Goal: Task Accomplishment & Management: Manage account settings

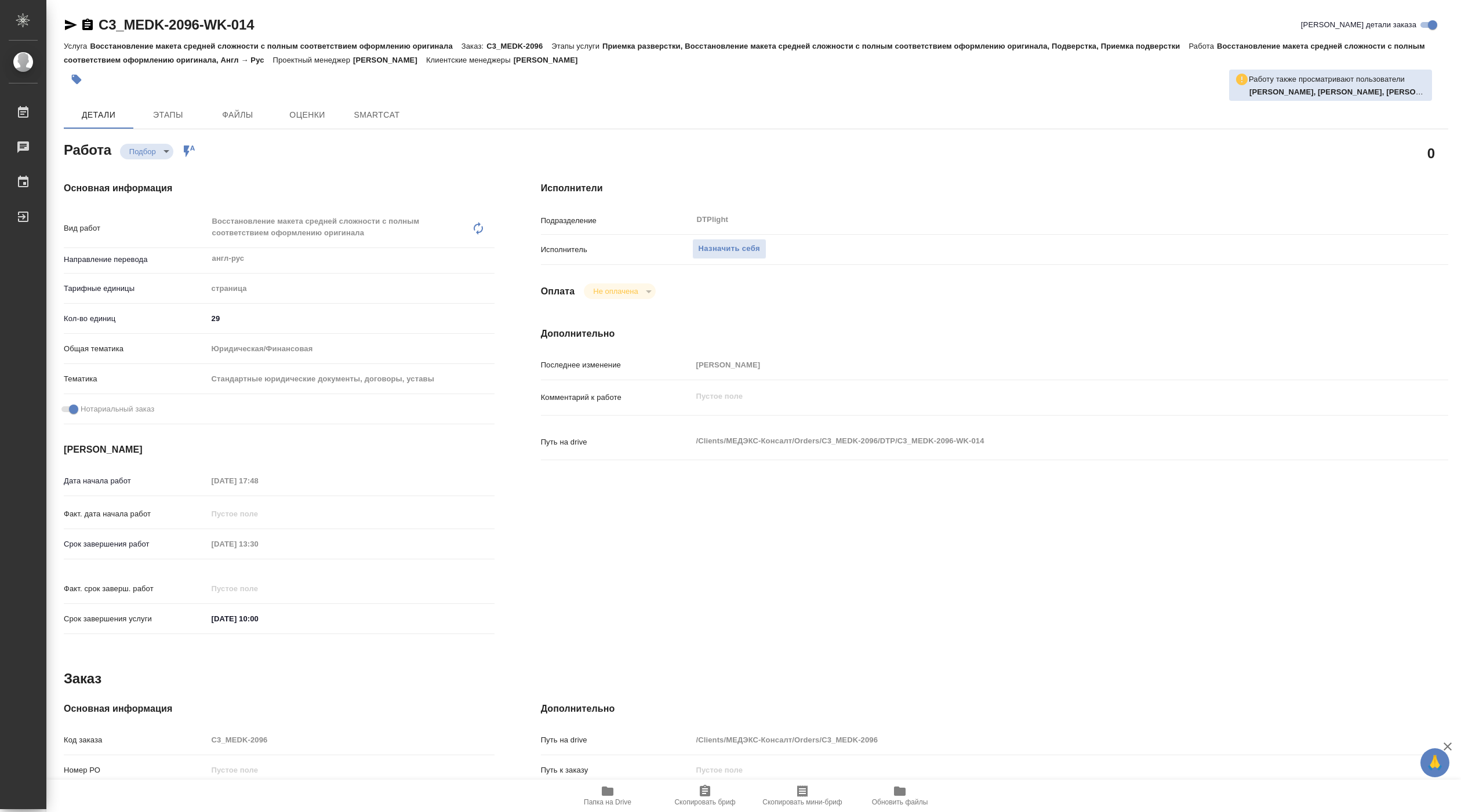
type textarea "x"
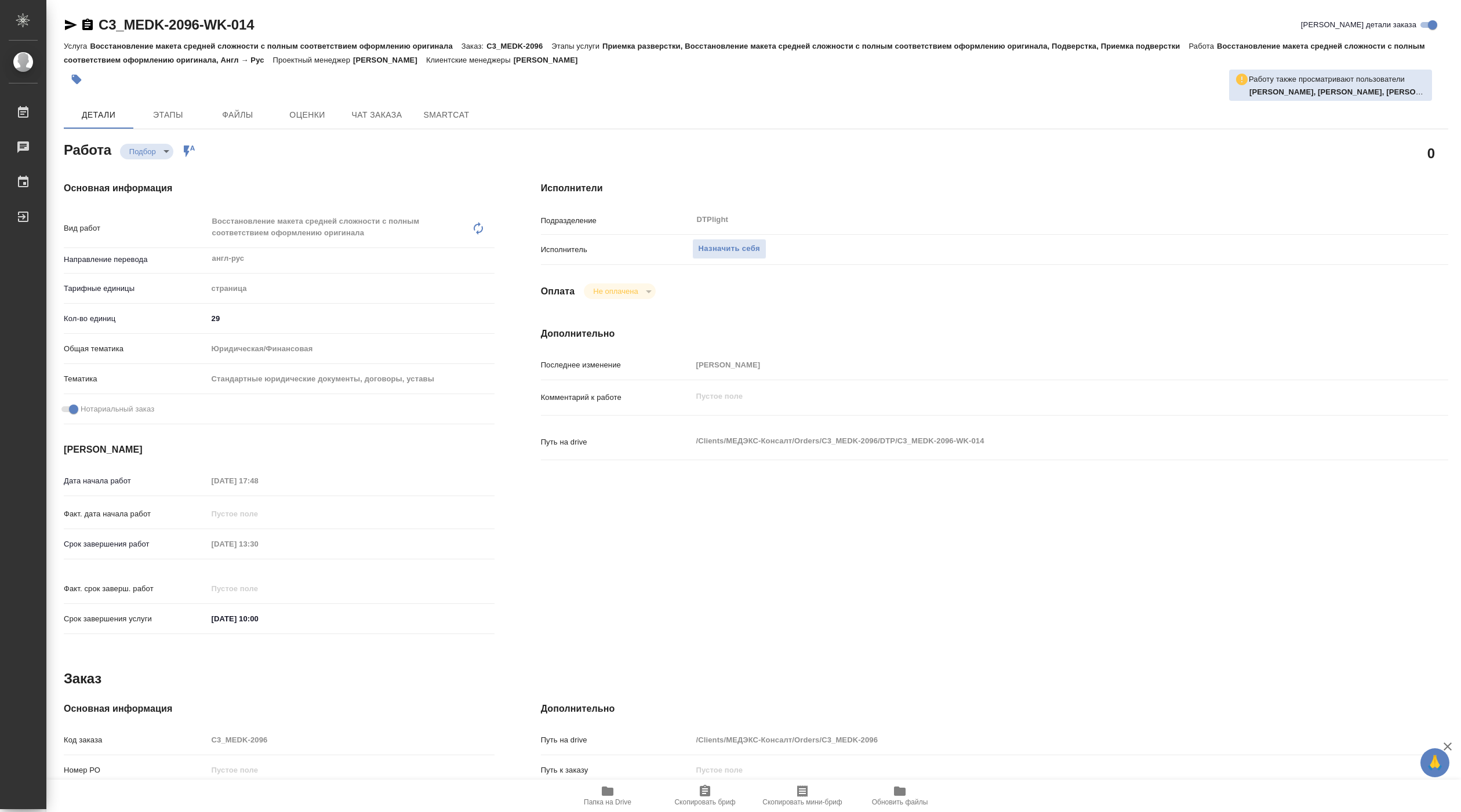
type textarea "x"
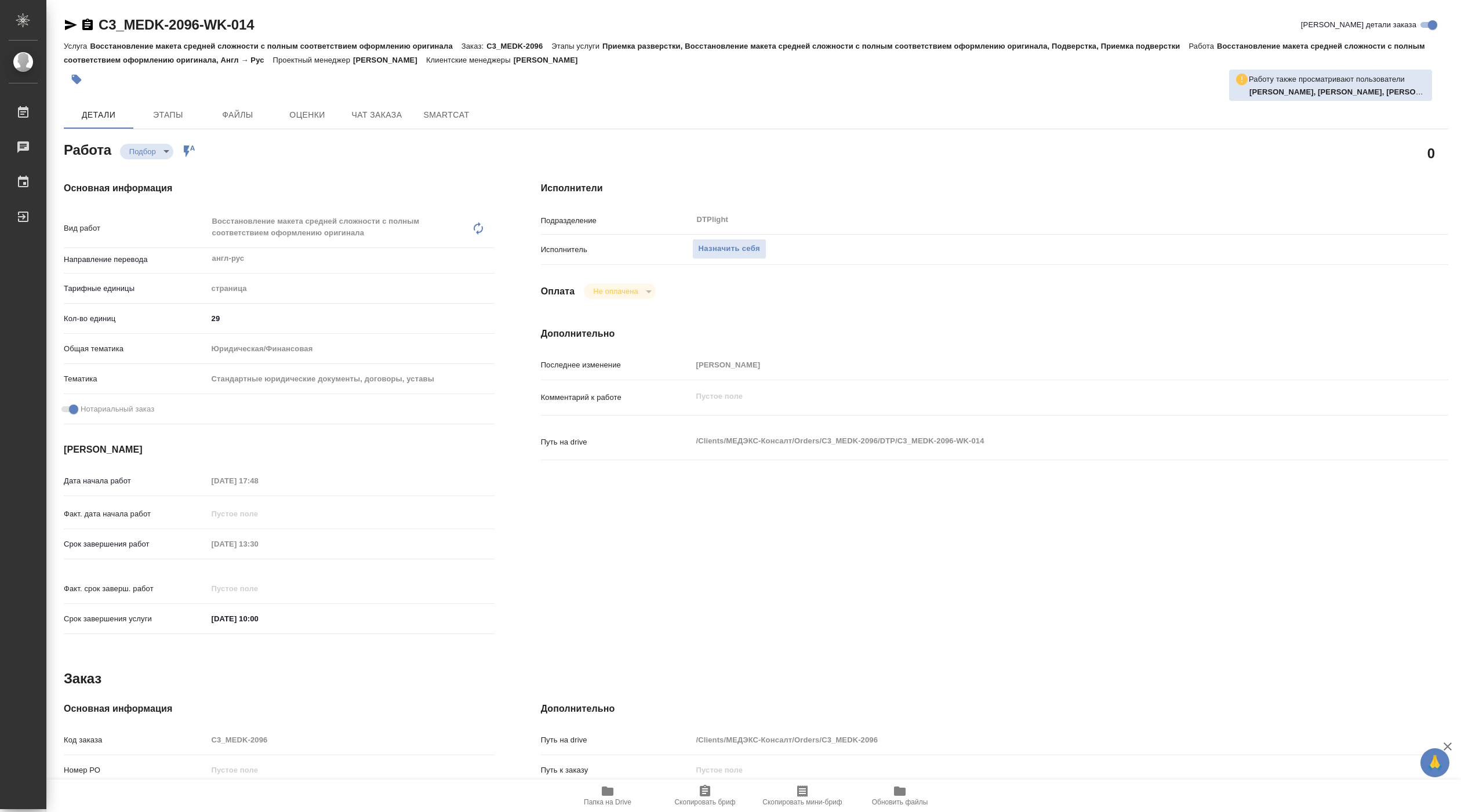
type textarea "x"
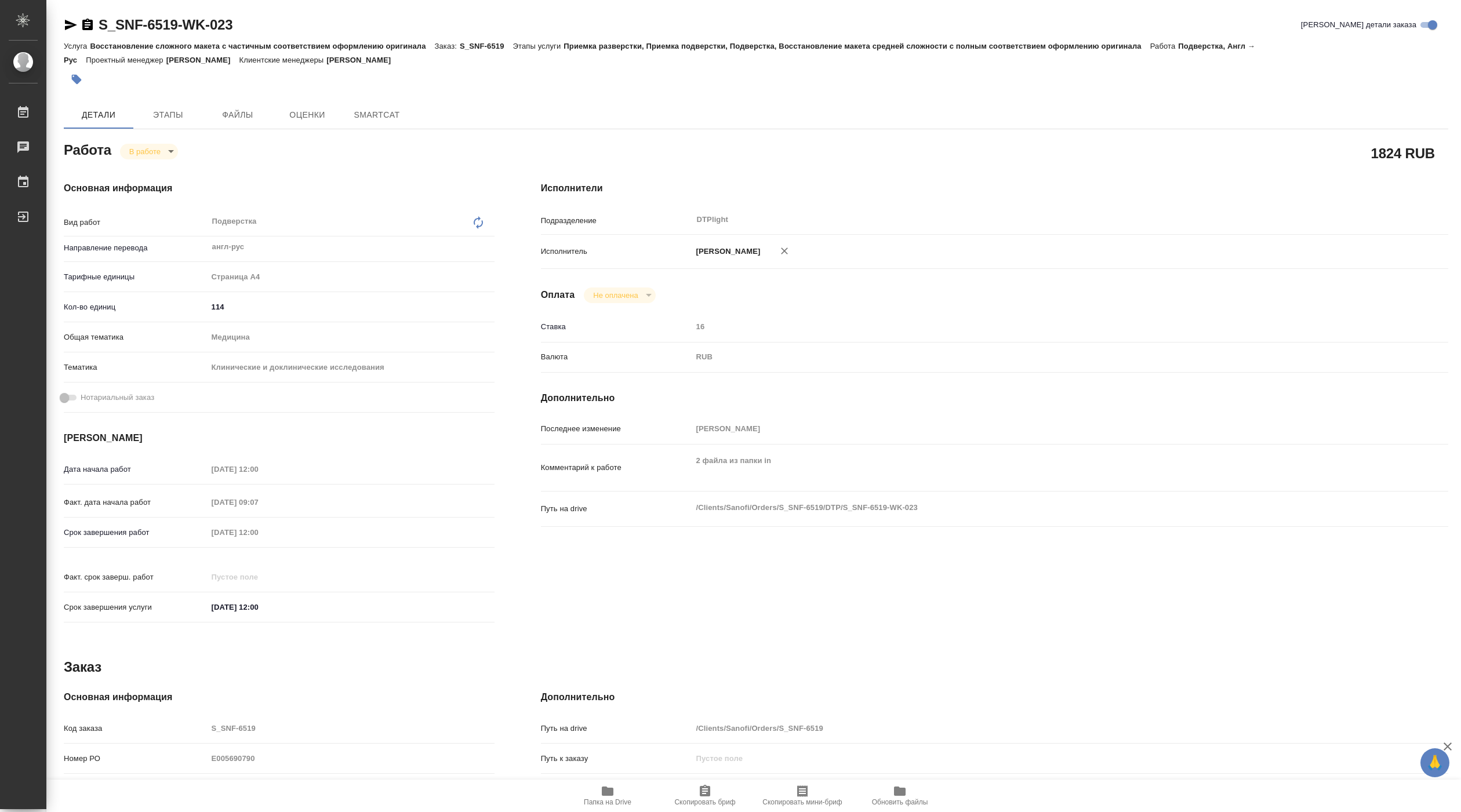
type textarea "x"
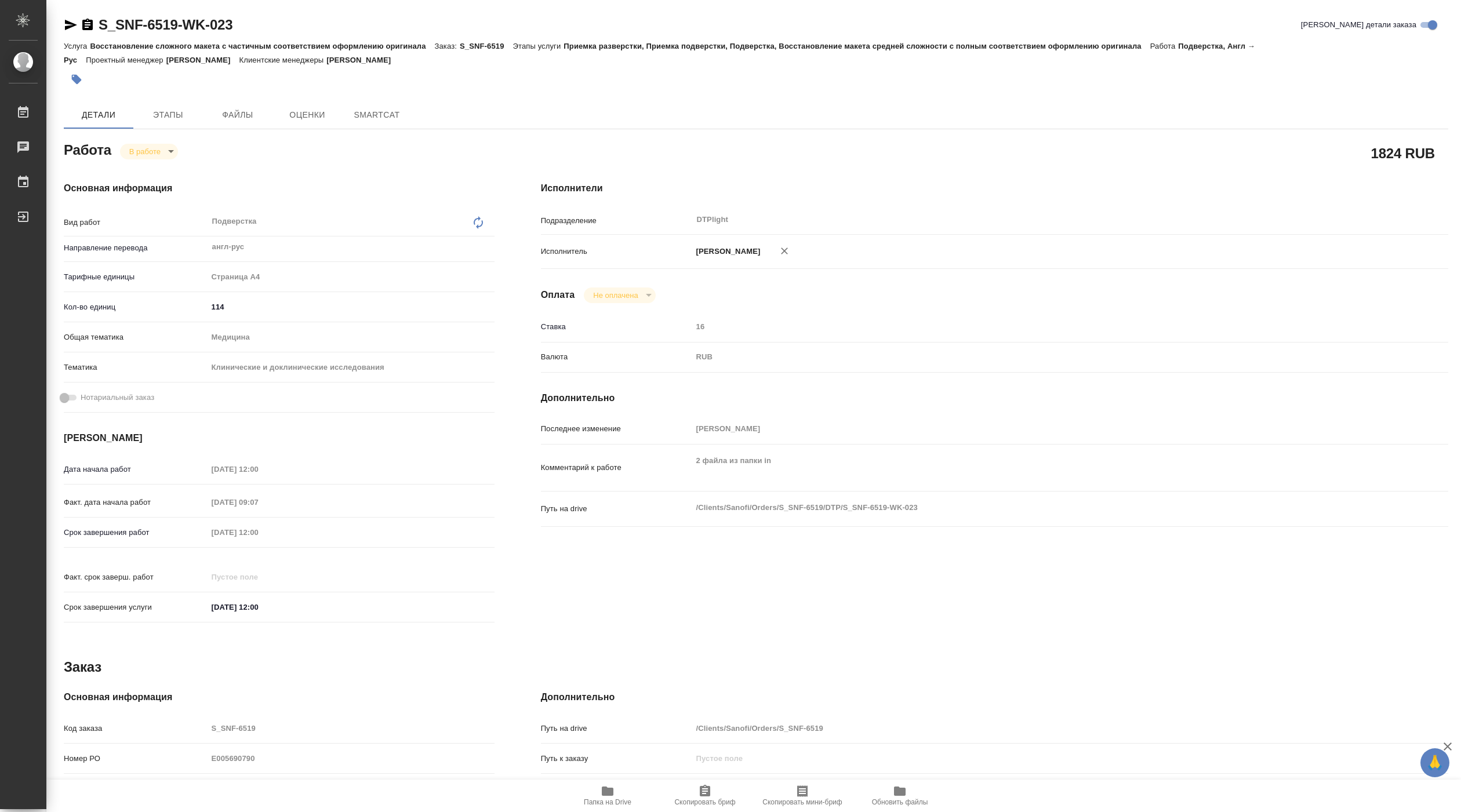
type textarea "x"
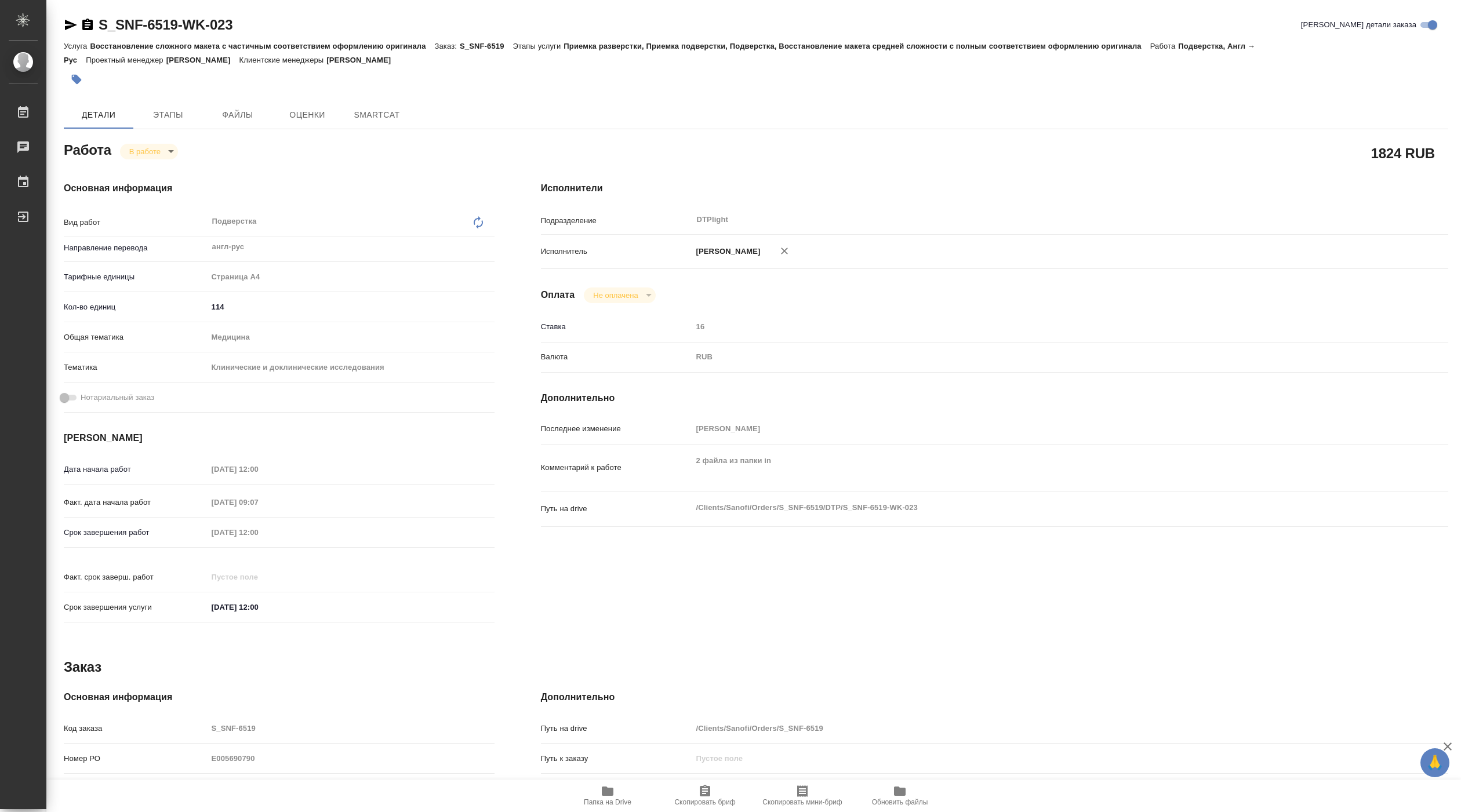
type textarea "x"
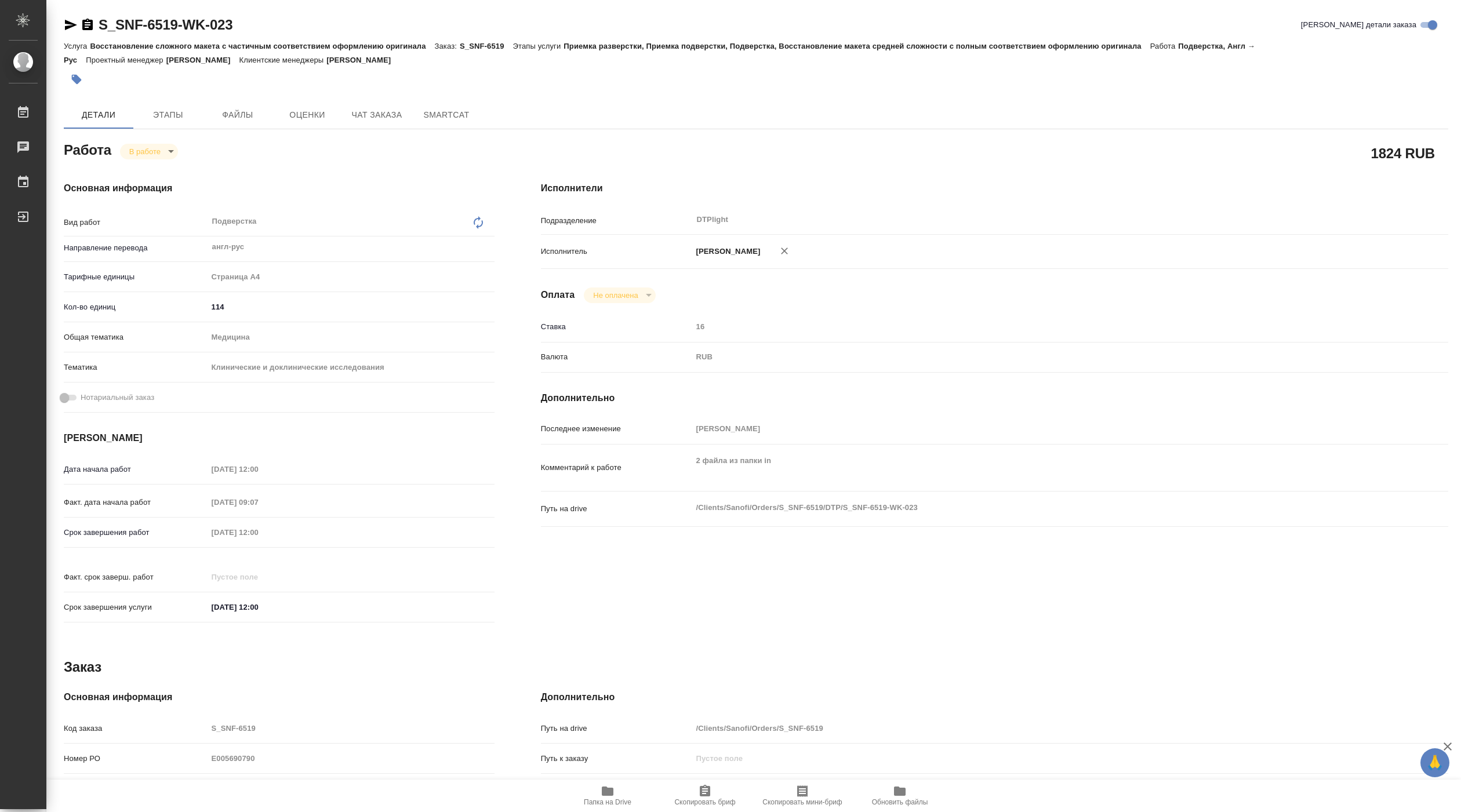
type textarea "x"
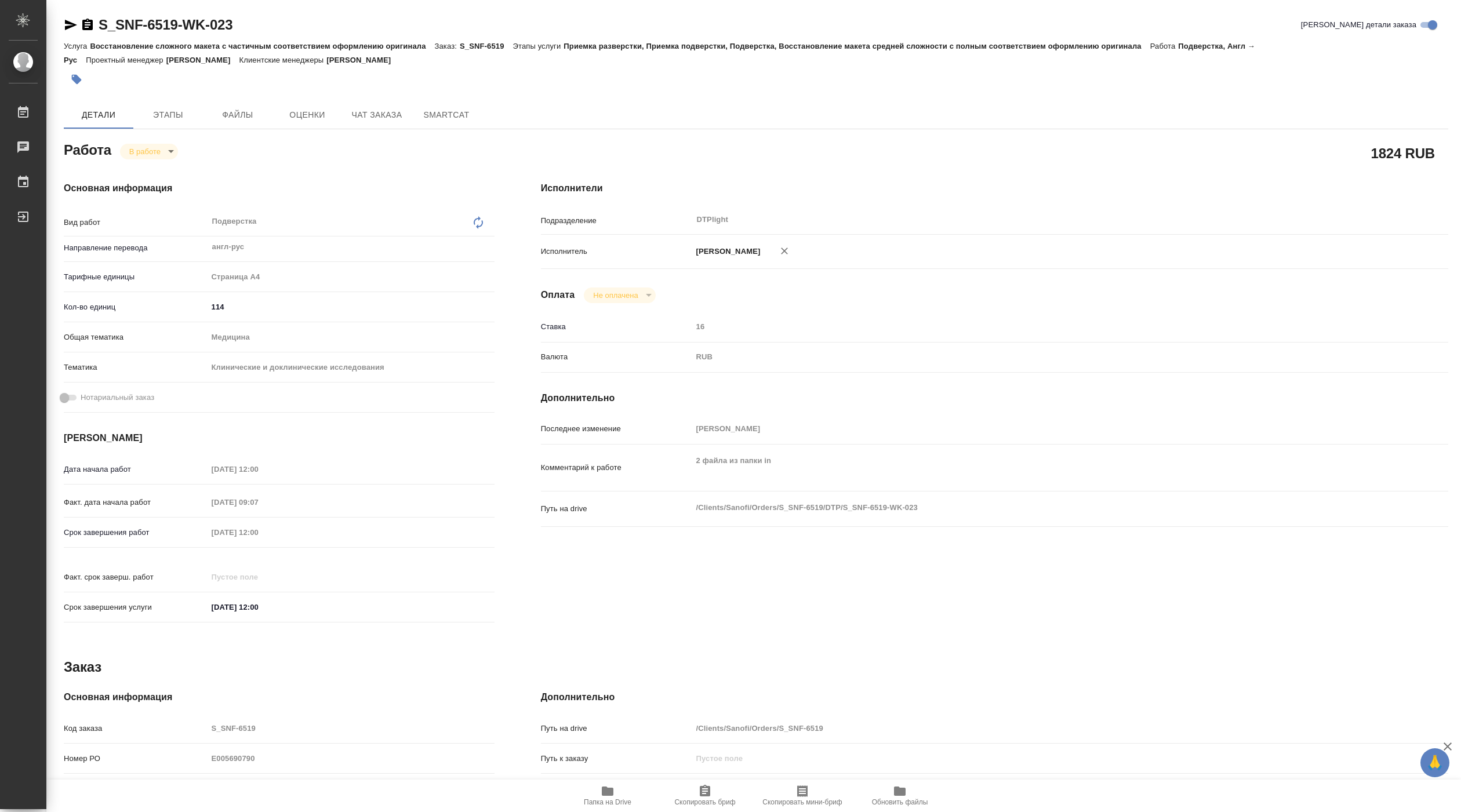
type textarea "x"
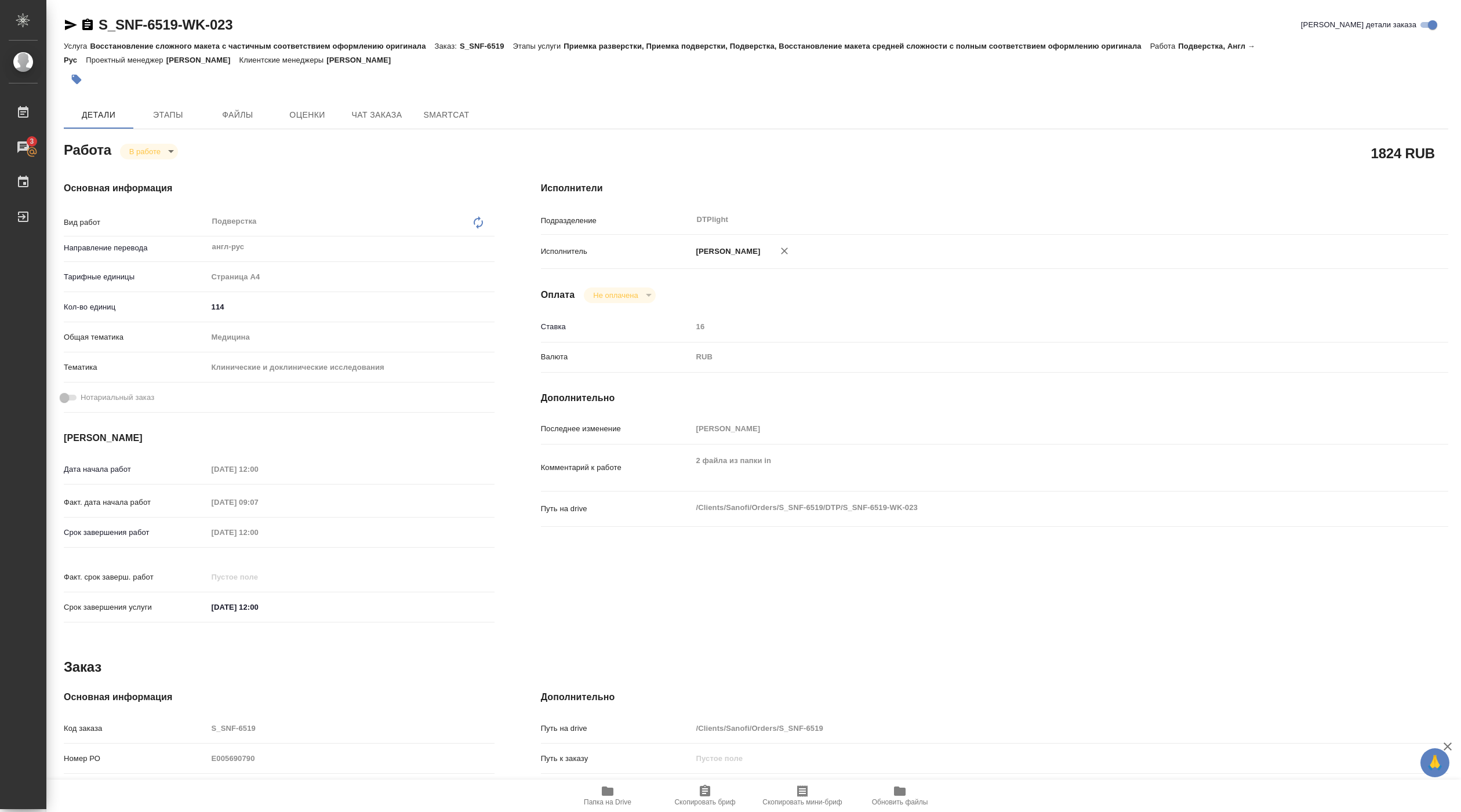
click at [616, 797] on span "Папка на Drive" at bounding box center [608, 795] width 83 height 22
click at [357, 117] on span "Чат заказа" at bounding box center [377, 115] width 56 height 15
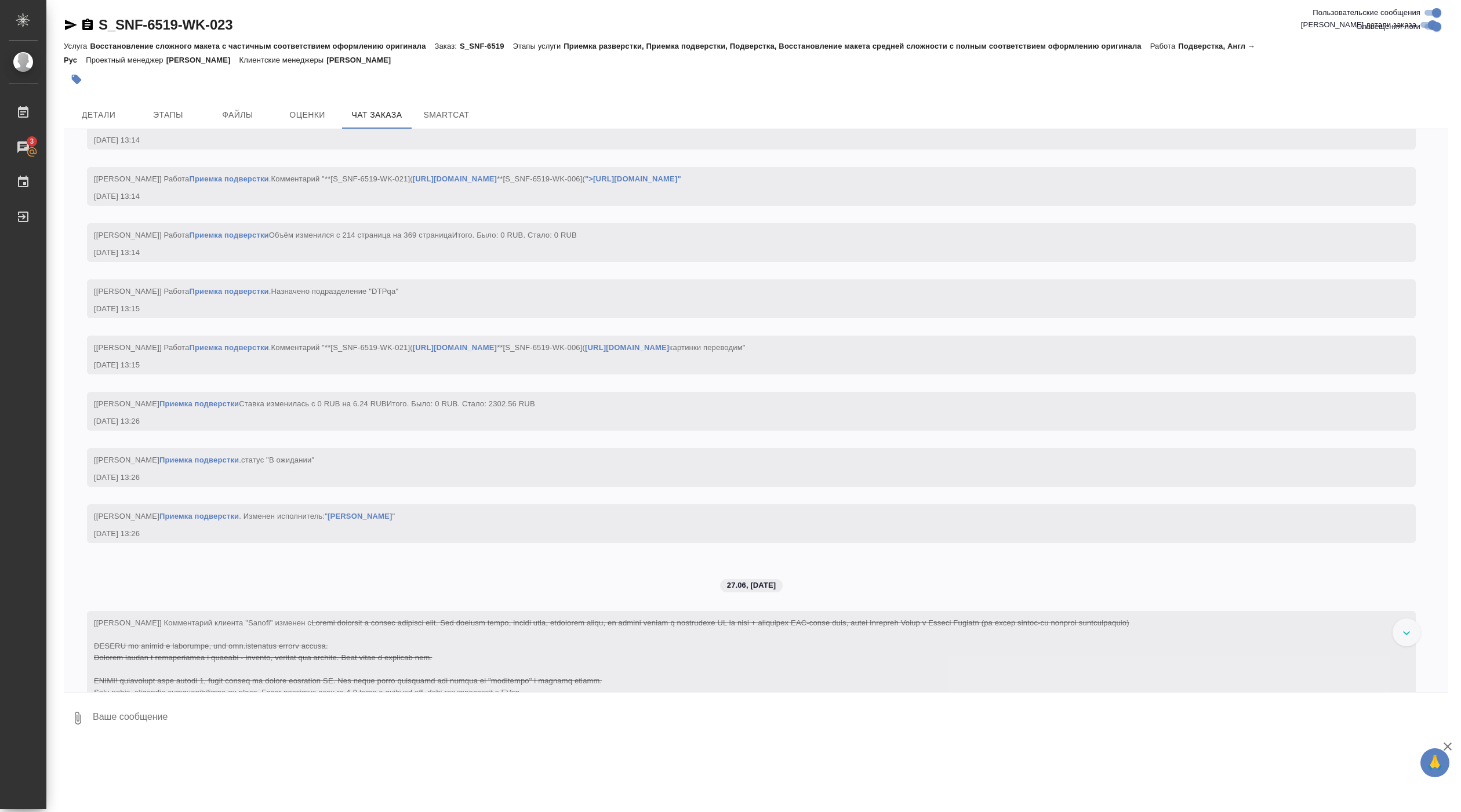
scroll to position [17253, 0]
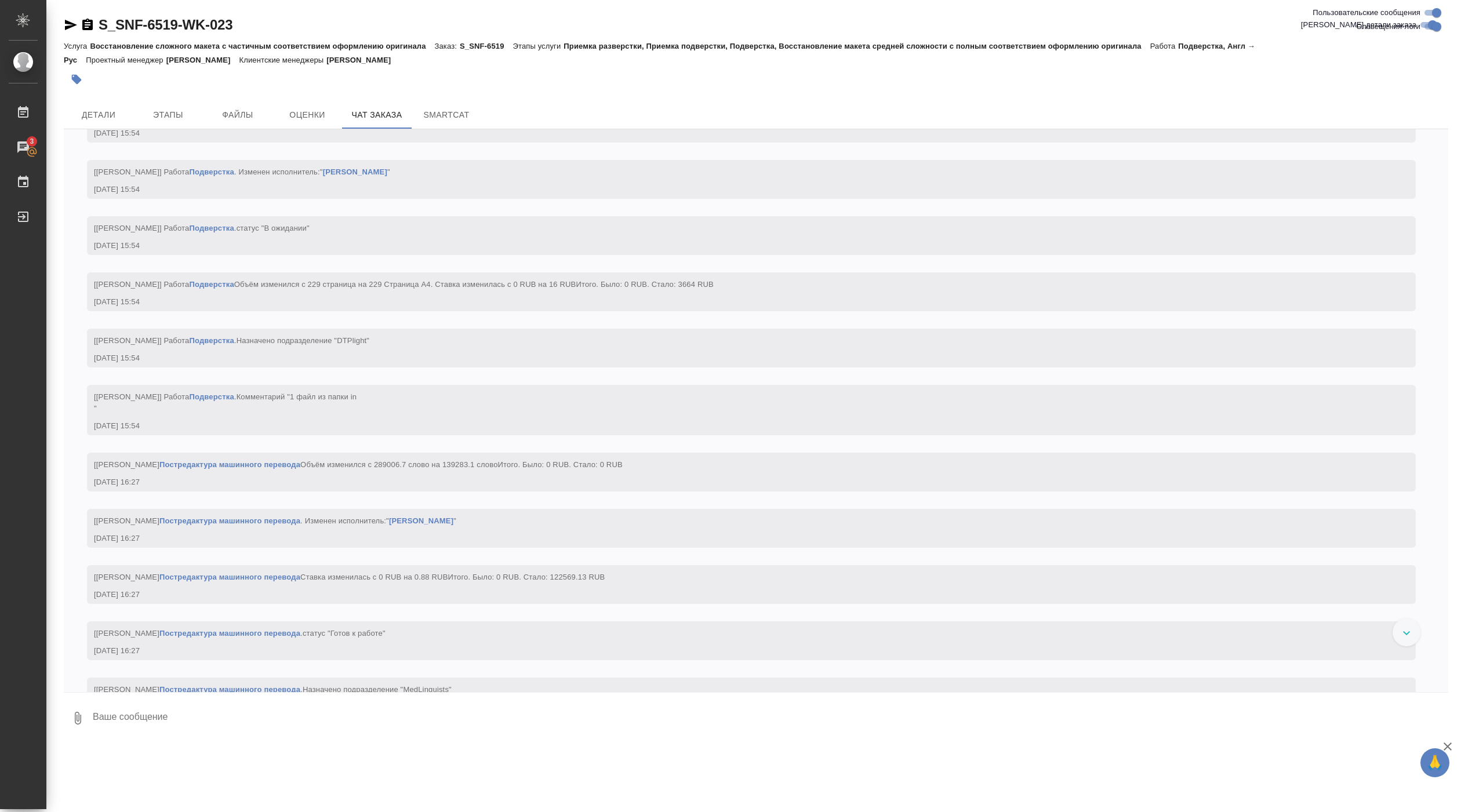
scroll to position [11603, 0]
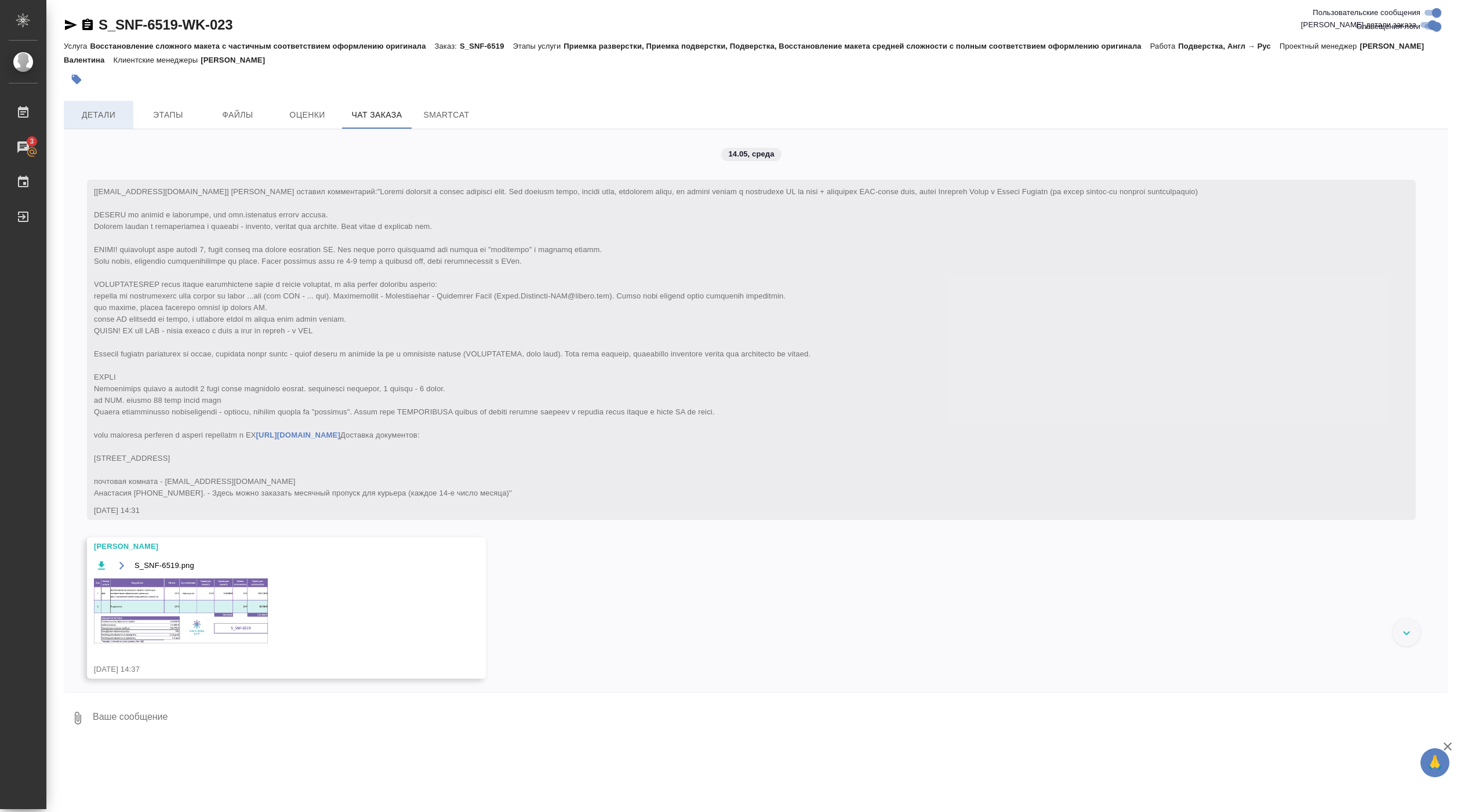
click at [113, 113] on span "Детали" at bounding box center [99, 115] width 56 height 15
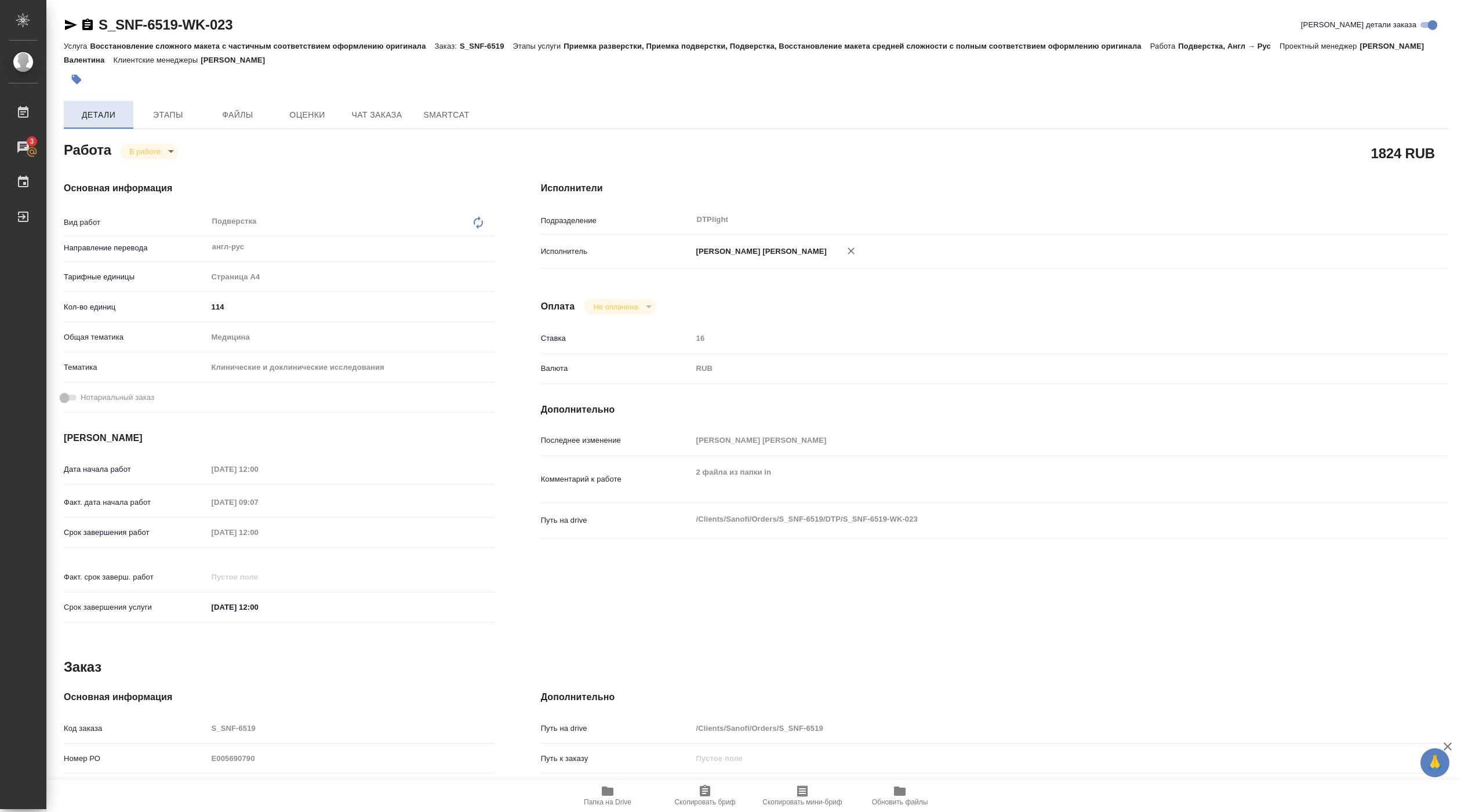
type textarea "x"
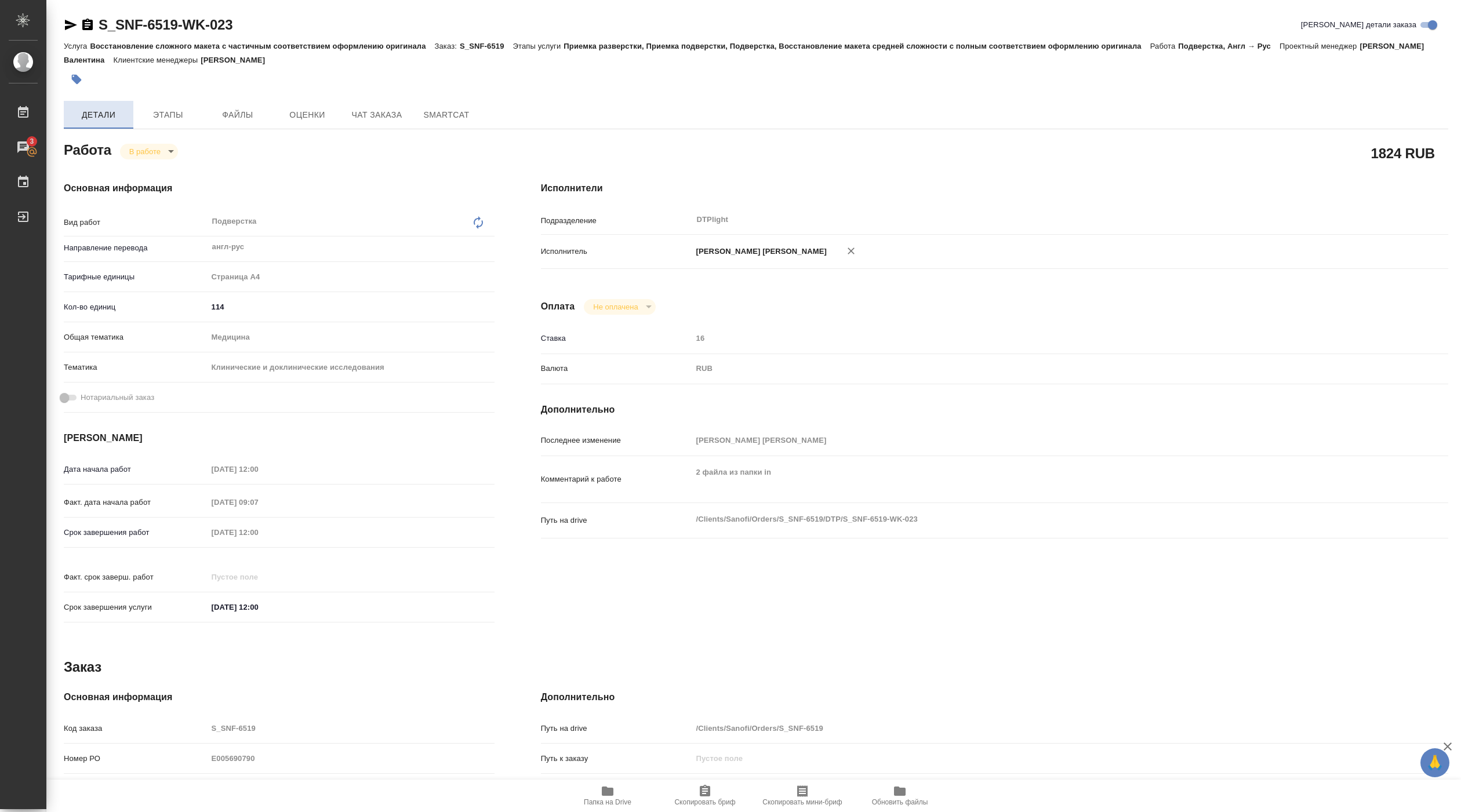
type textarea "x"
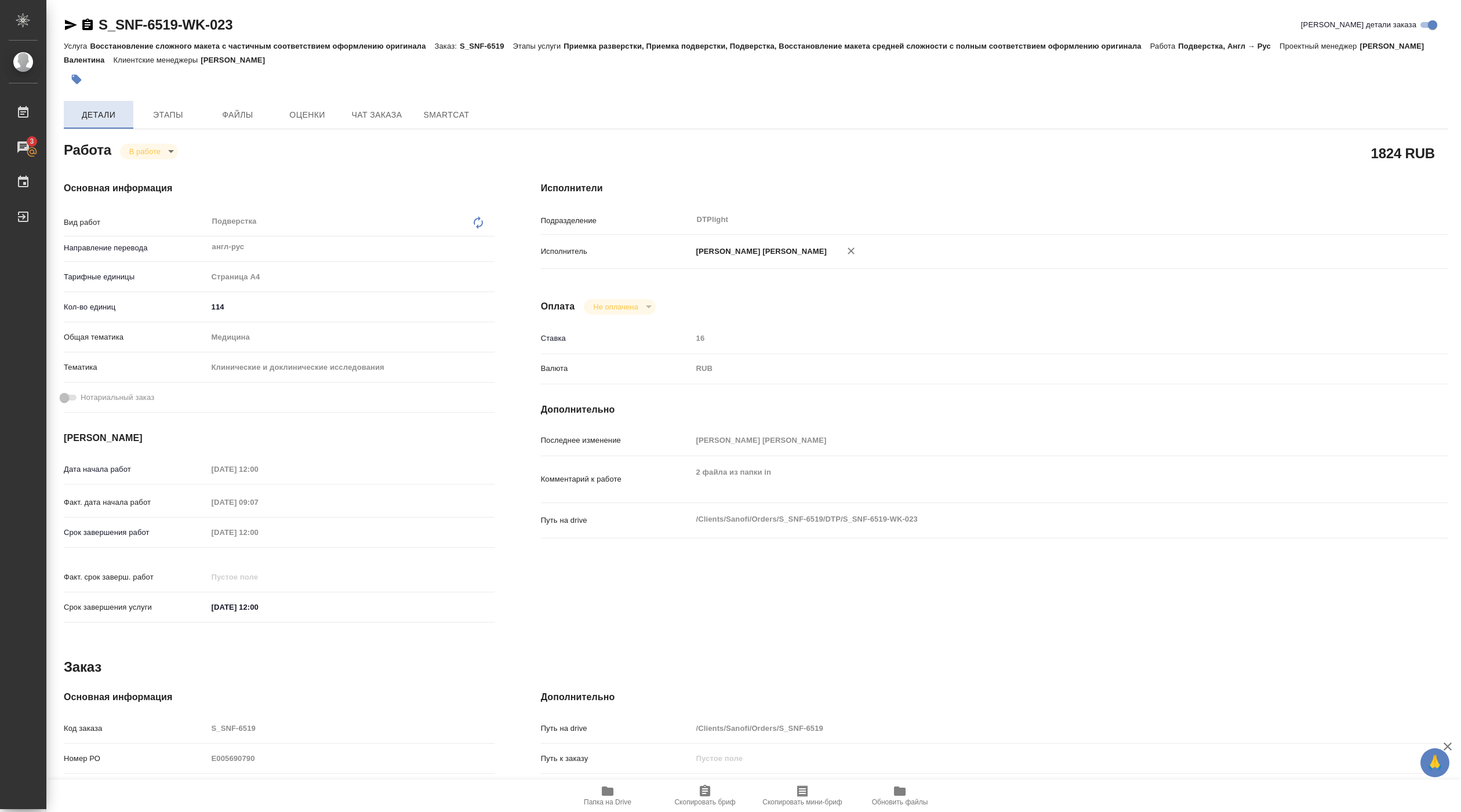
type textarea "x"
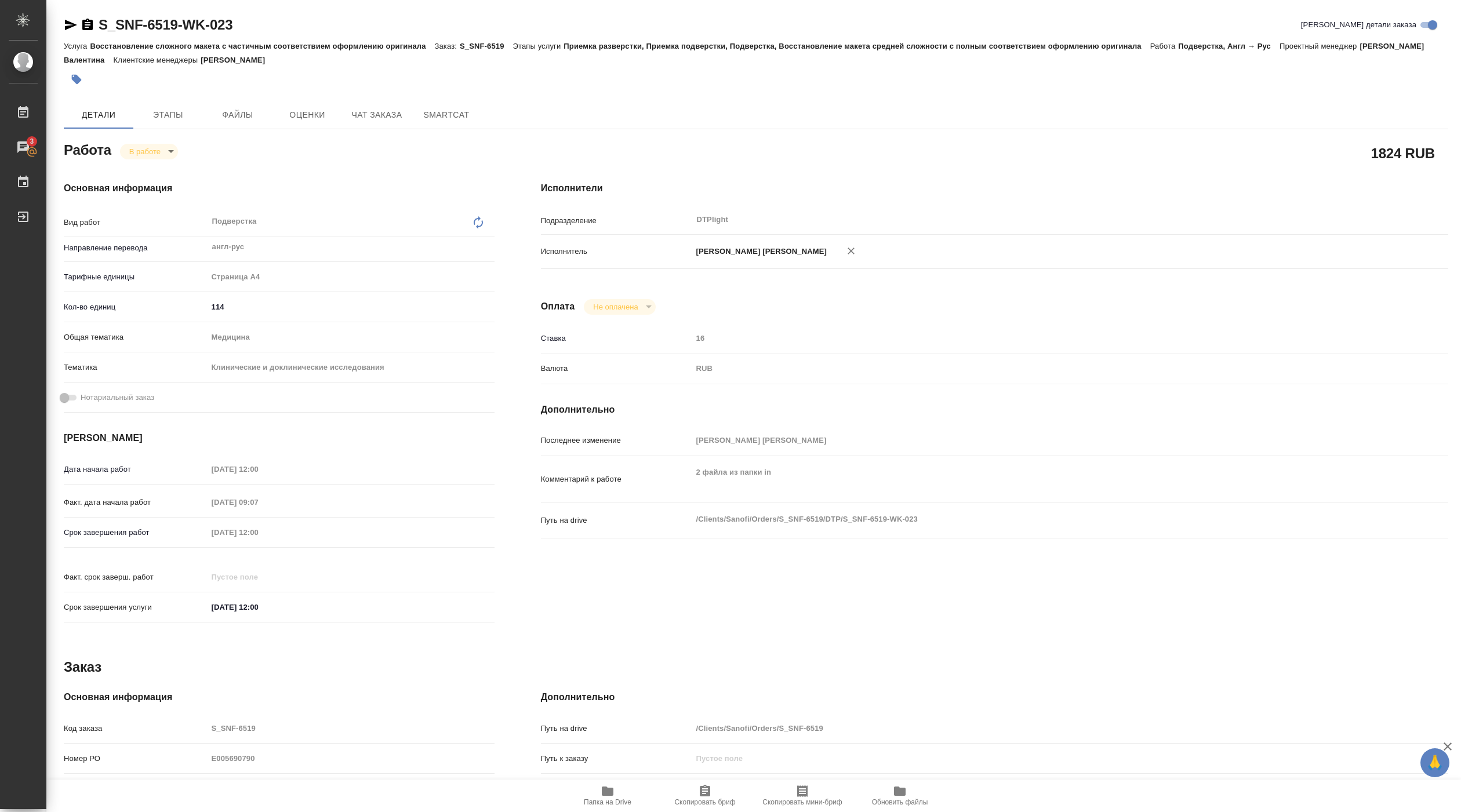
click at [614, 800] on span "Папка на Drive" at bounding box center [608, 802] width 48 height 8
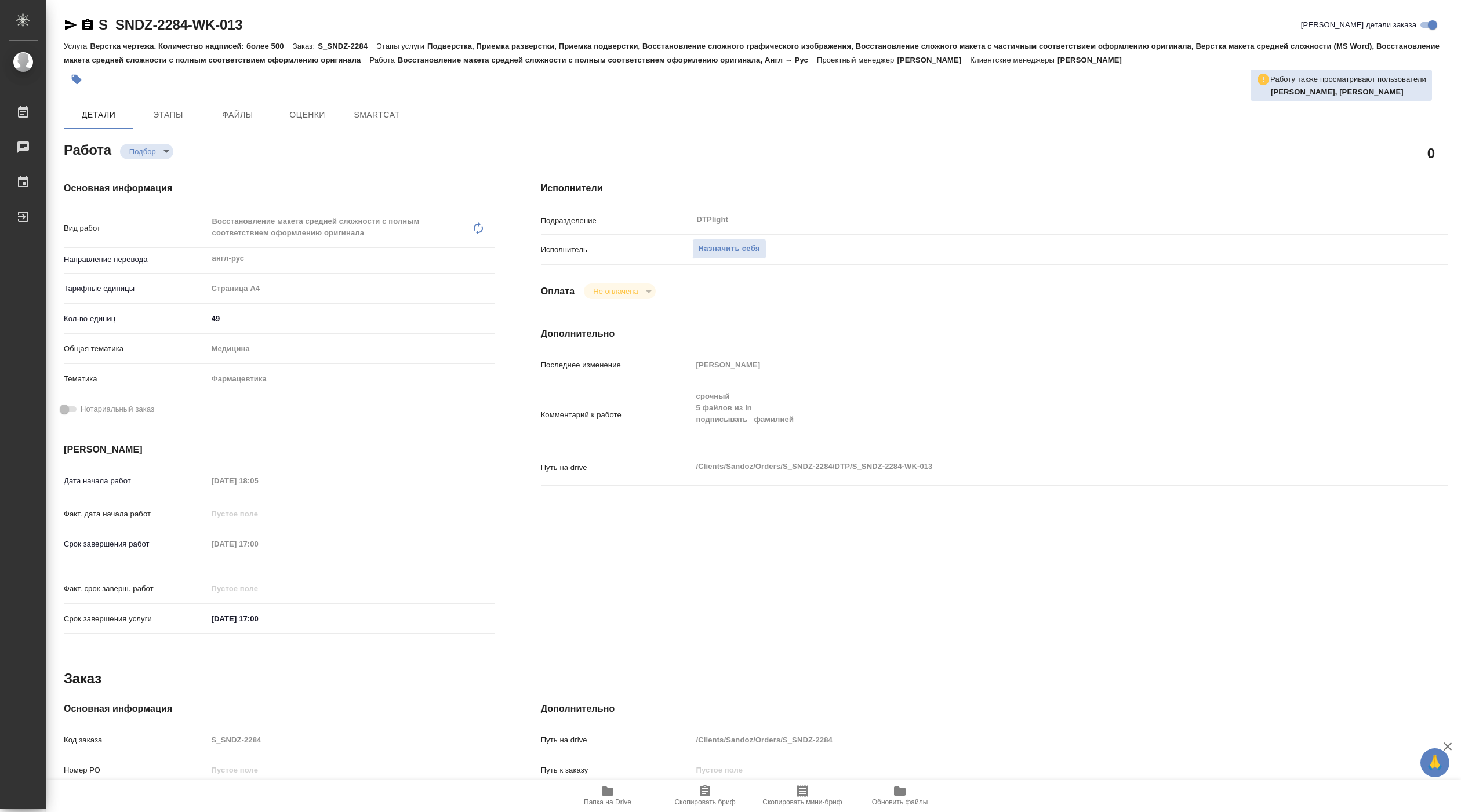
type textarea "x"
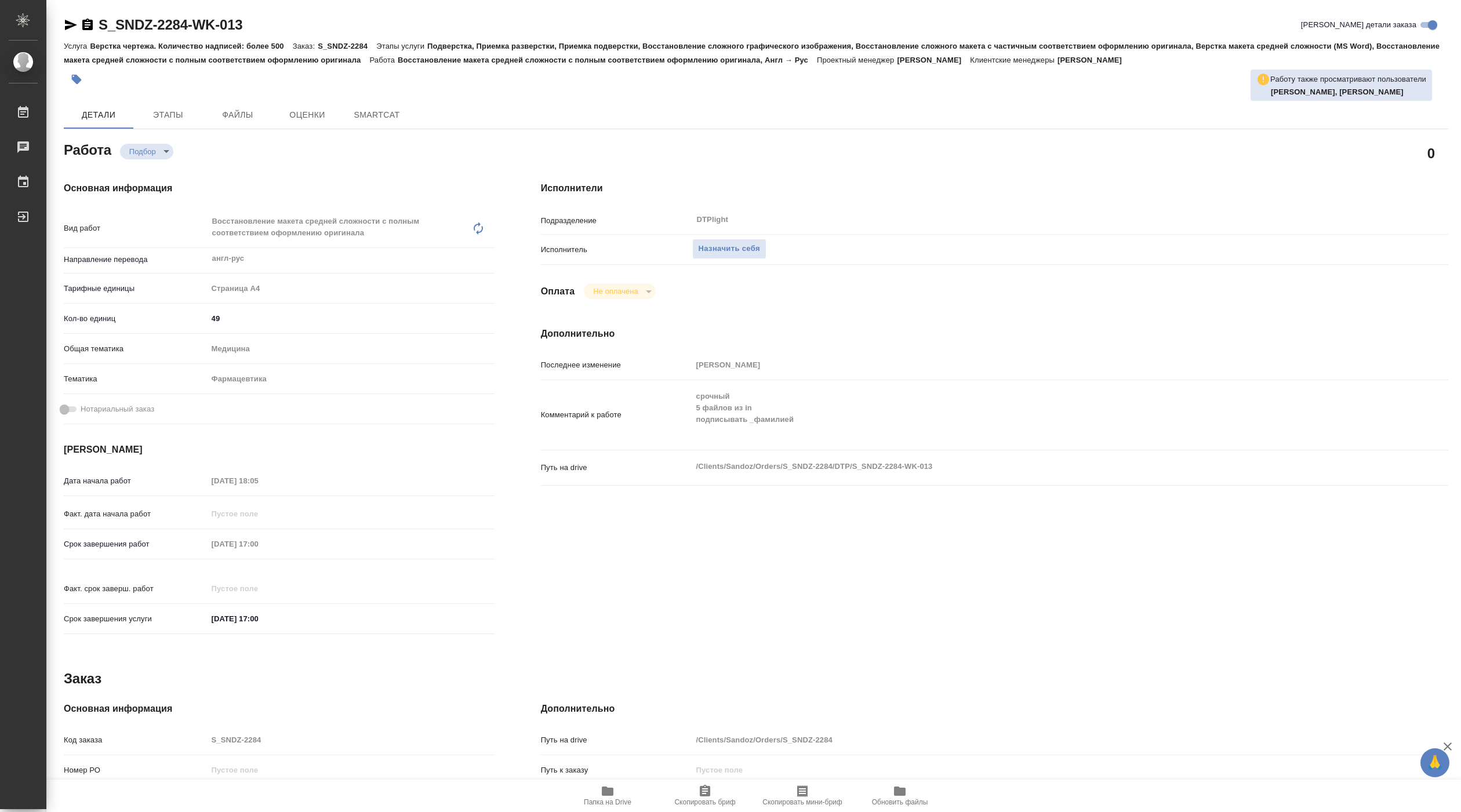
type textarea "x"
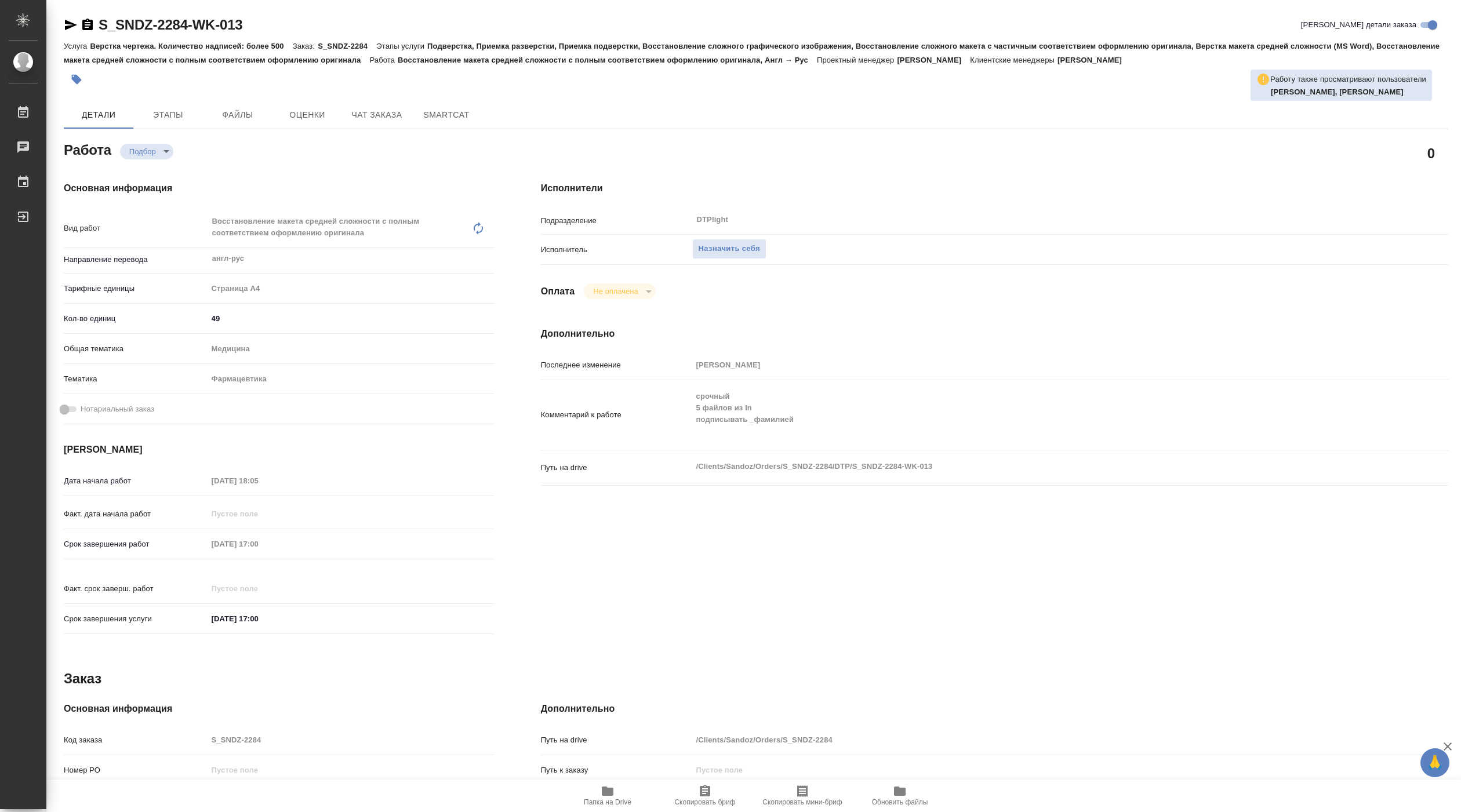
type textarea "x"
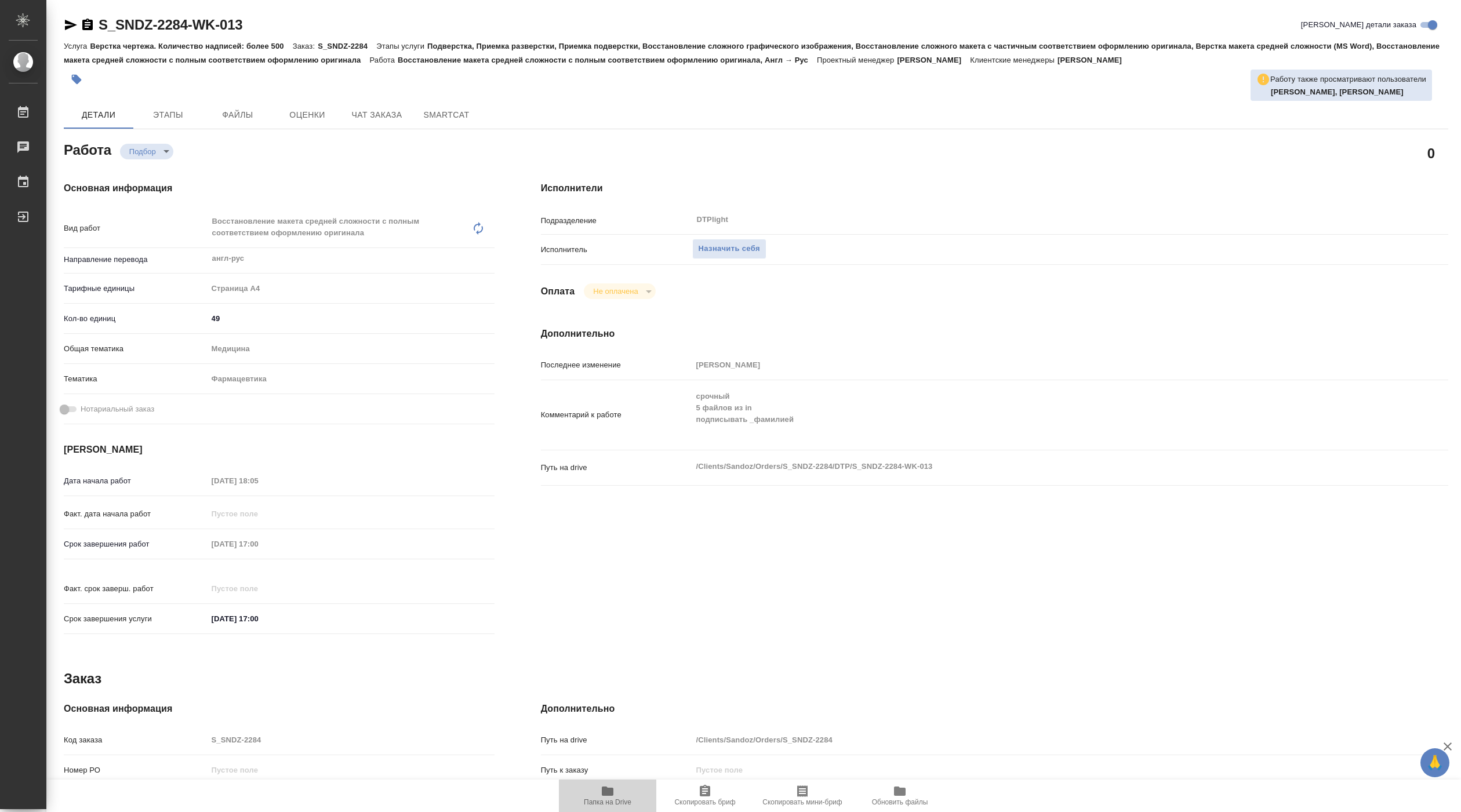
click at [600, 788] on span "Папка на Drive" at bounding box center [608, 795] width 83 height 22
type textarea "x"
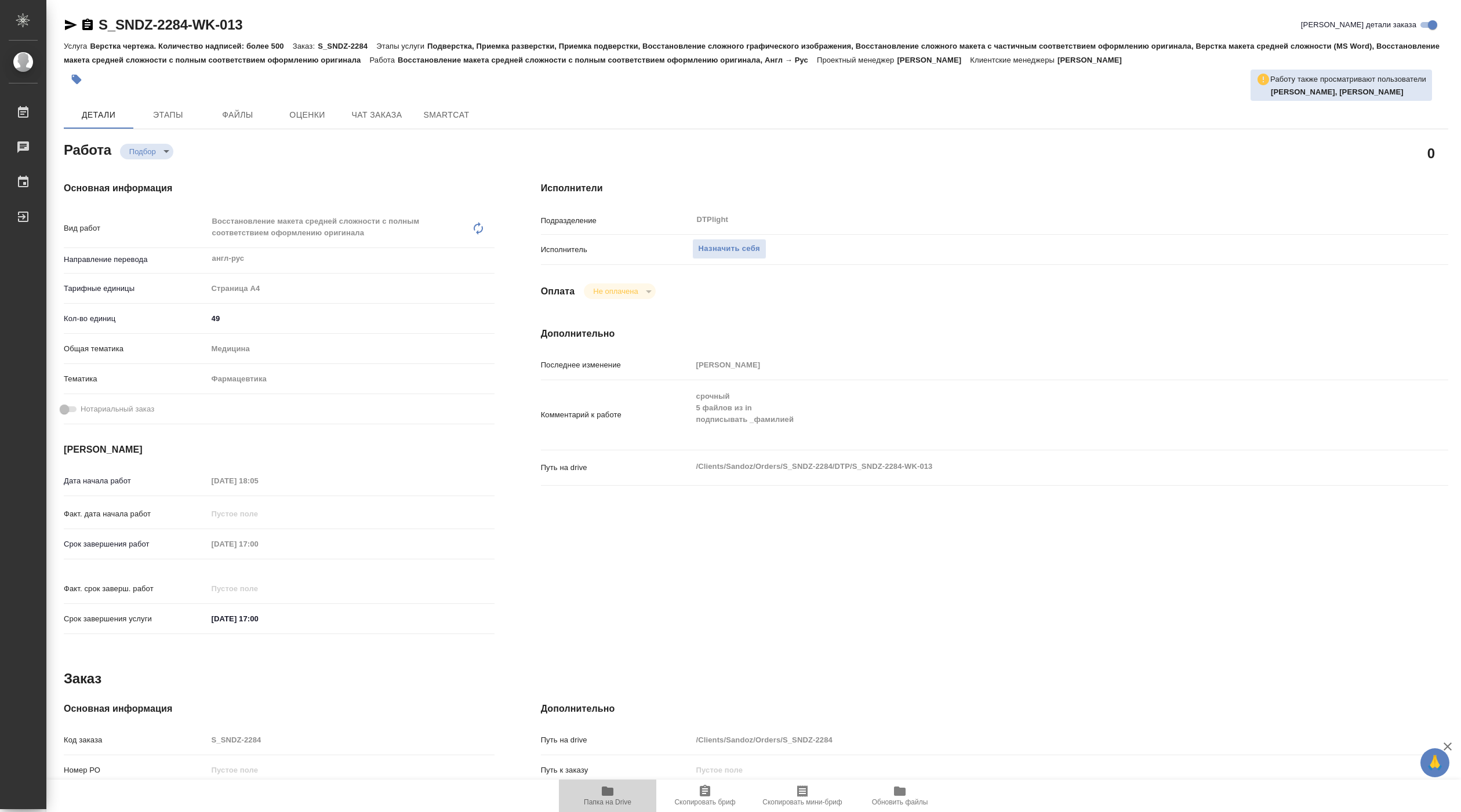
type textarea "x"
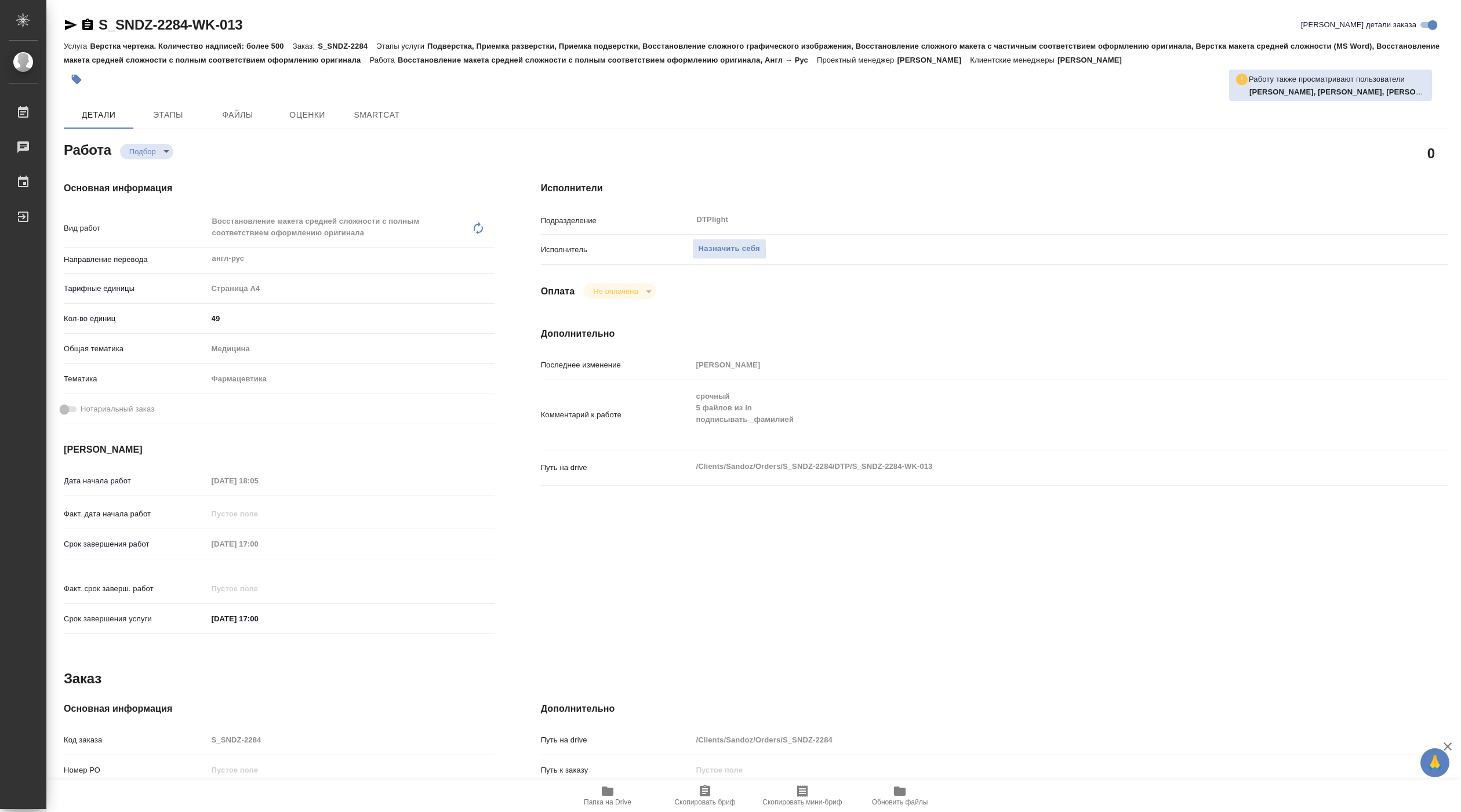
type textarea "x"
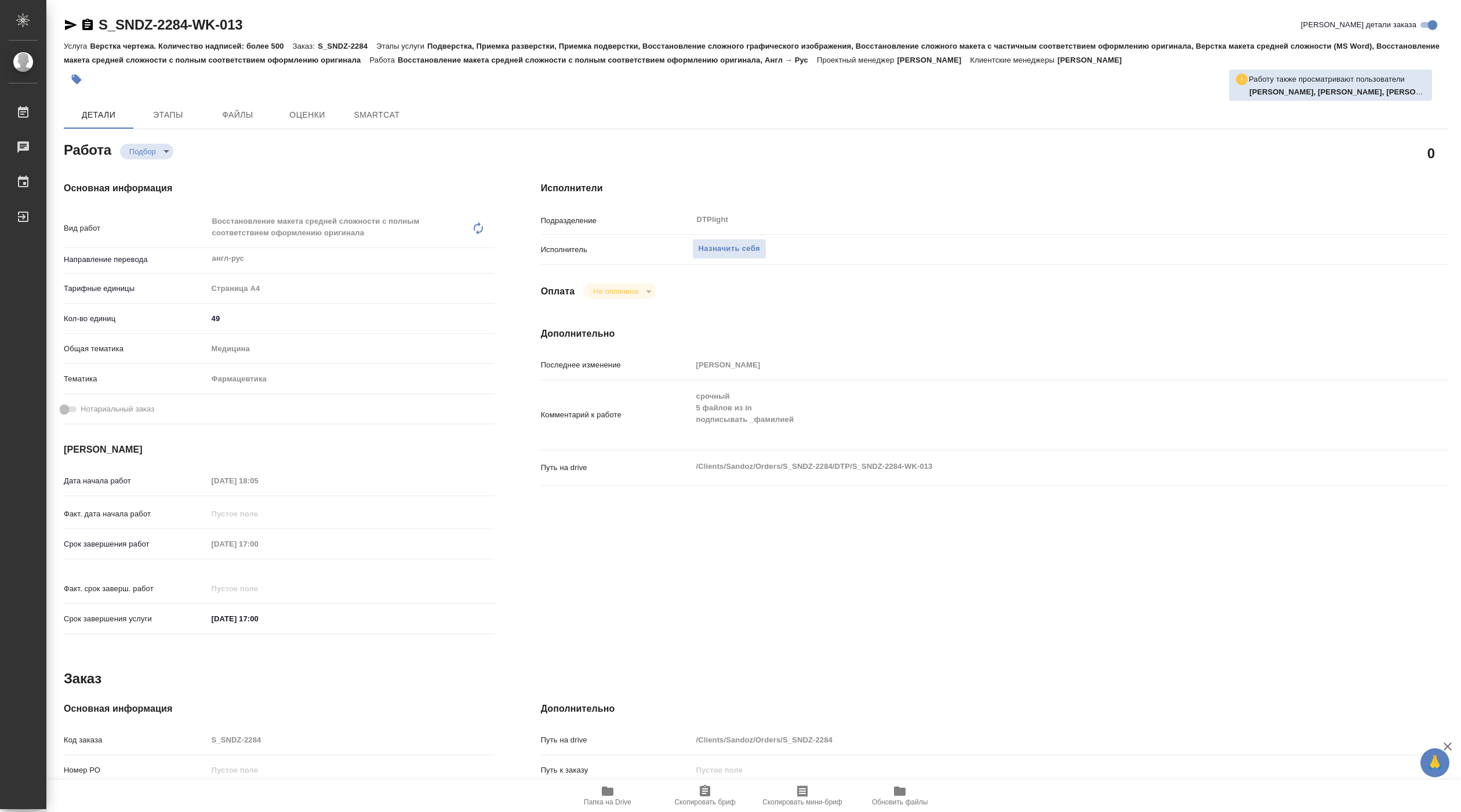
type textarea "x"
